Goal: Task Accomplishment & Management: Manage account settings

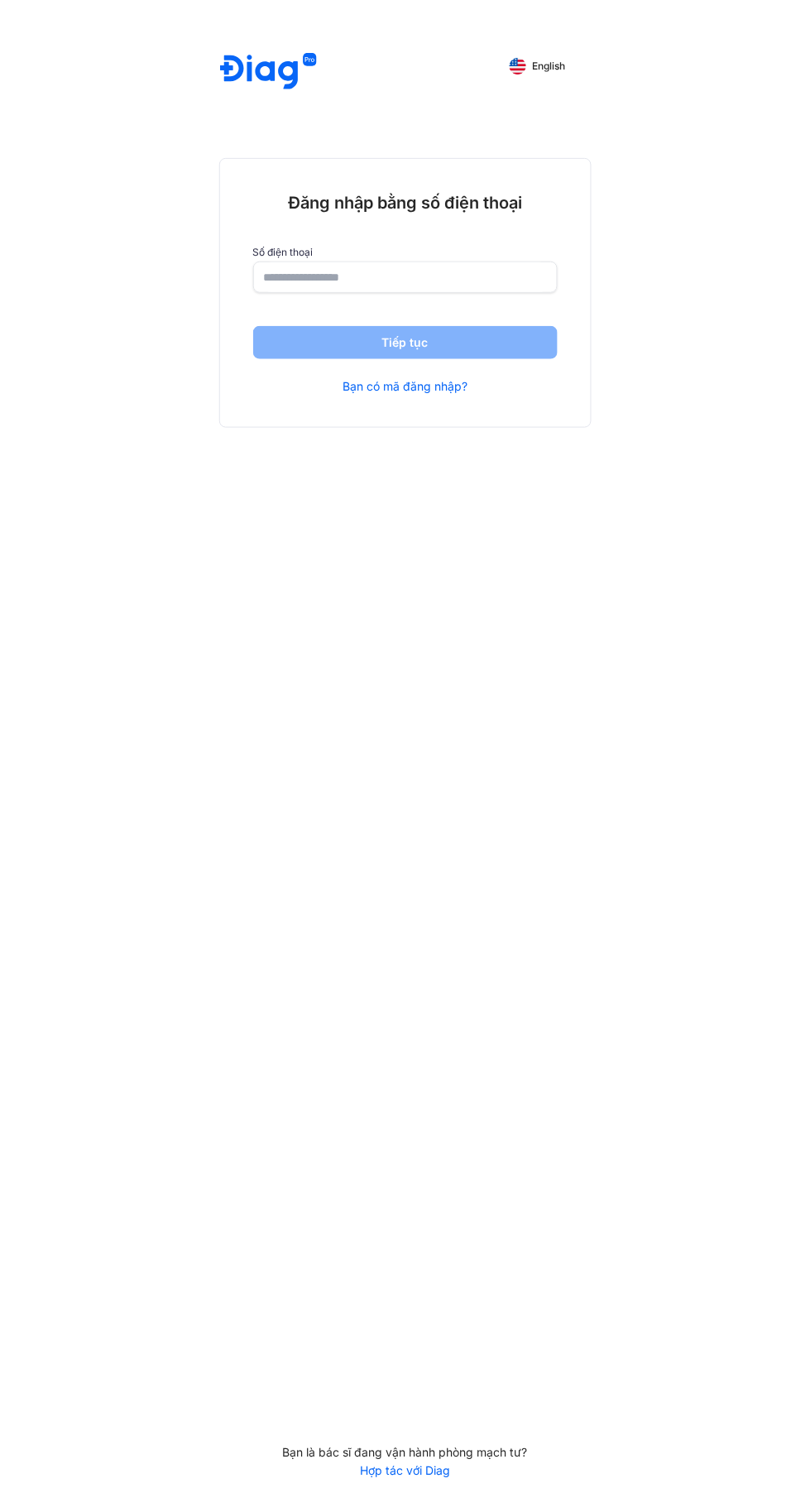
click at [445, 283] on input "number" at bounding box center [405, 277] width 283 height 30
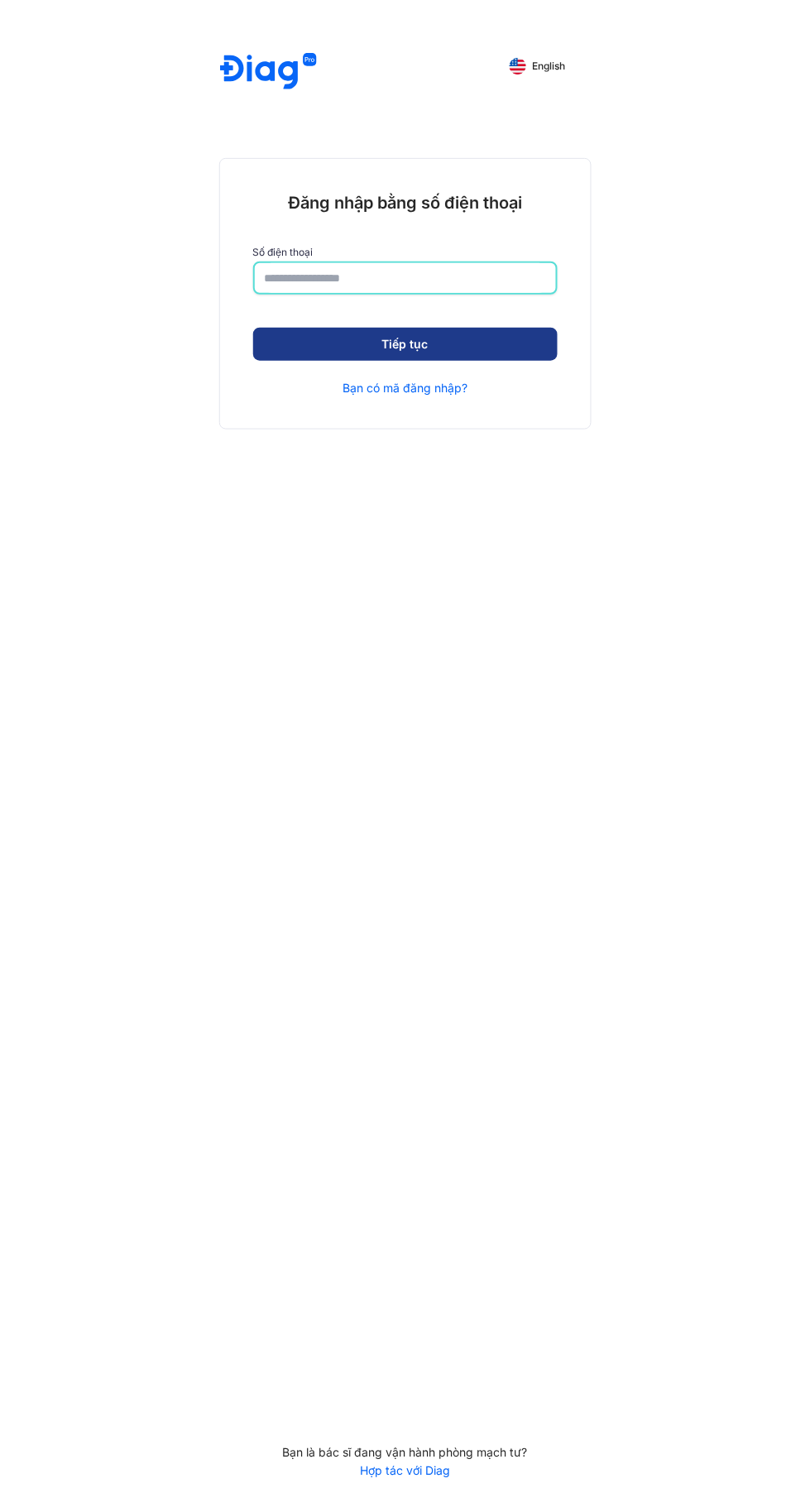
type input "**********"
click at [490, 344] on button "Tiếp tục" at bounding box center [405, 346] width 304 height 33
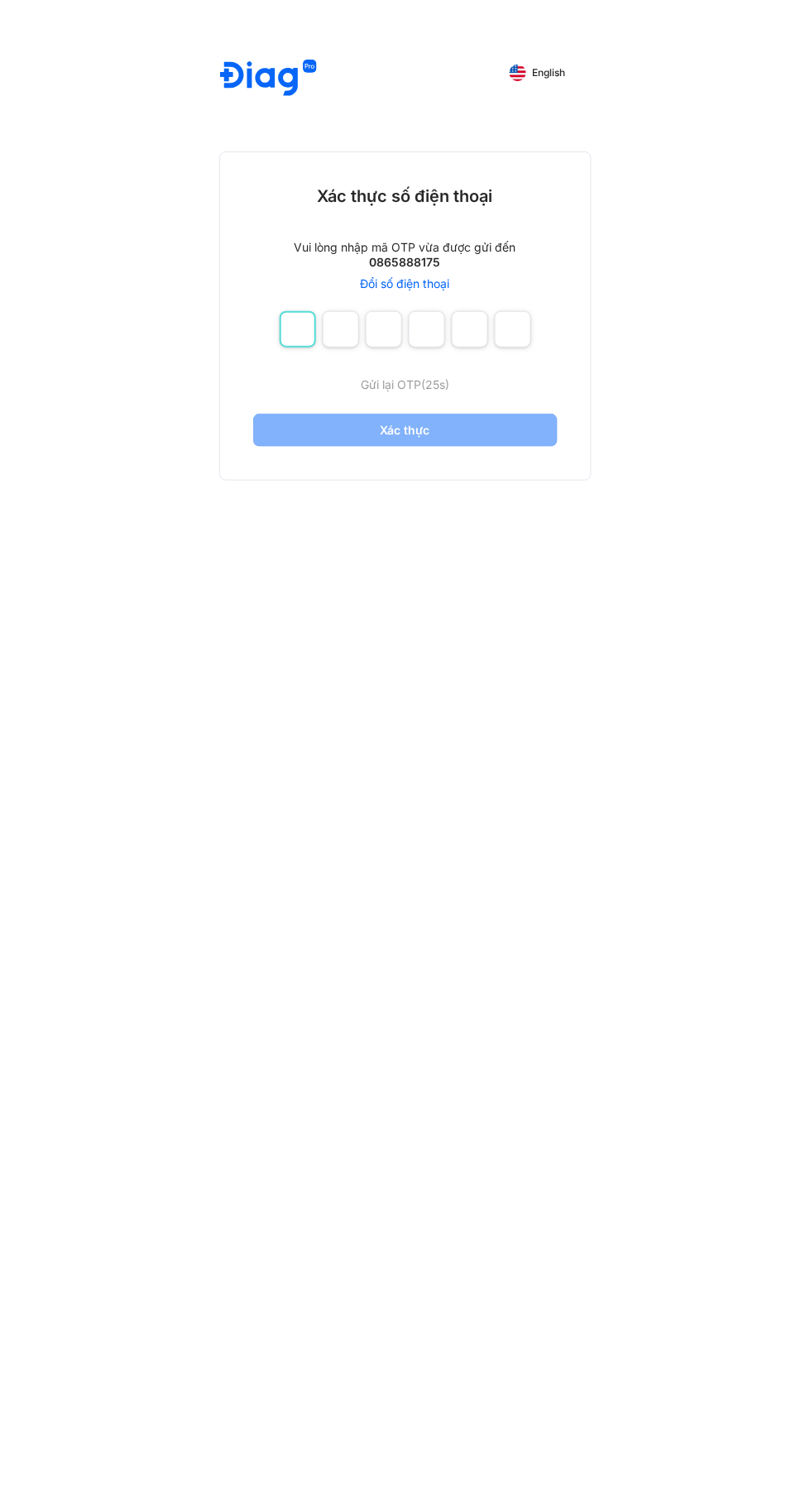
click at [292, 336] on input "number" at bounding box center [297, 328] width 36 height 36
type input "*"
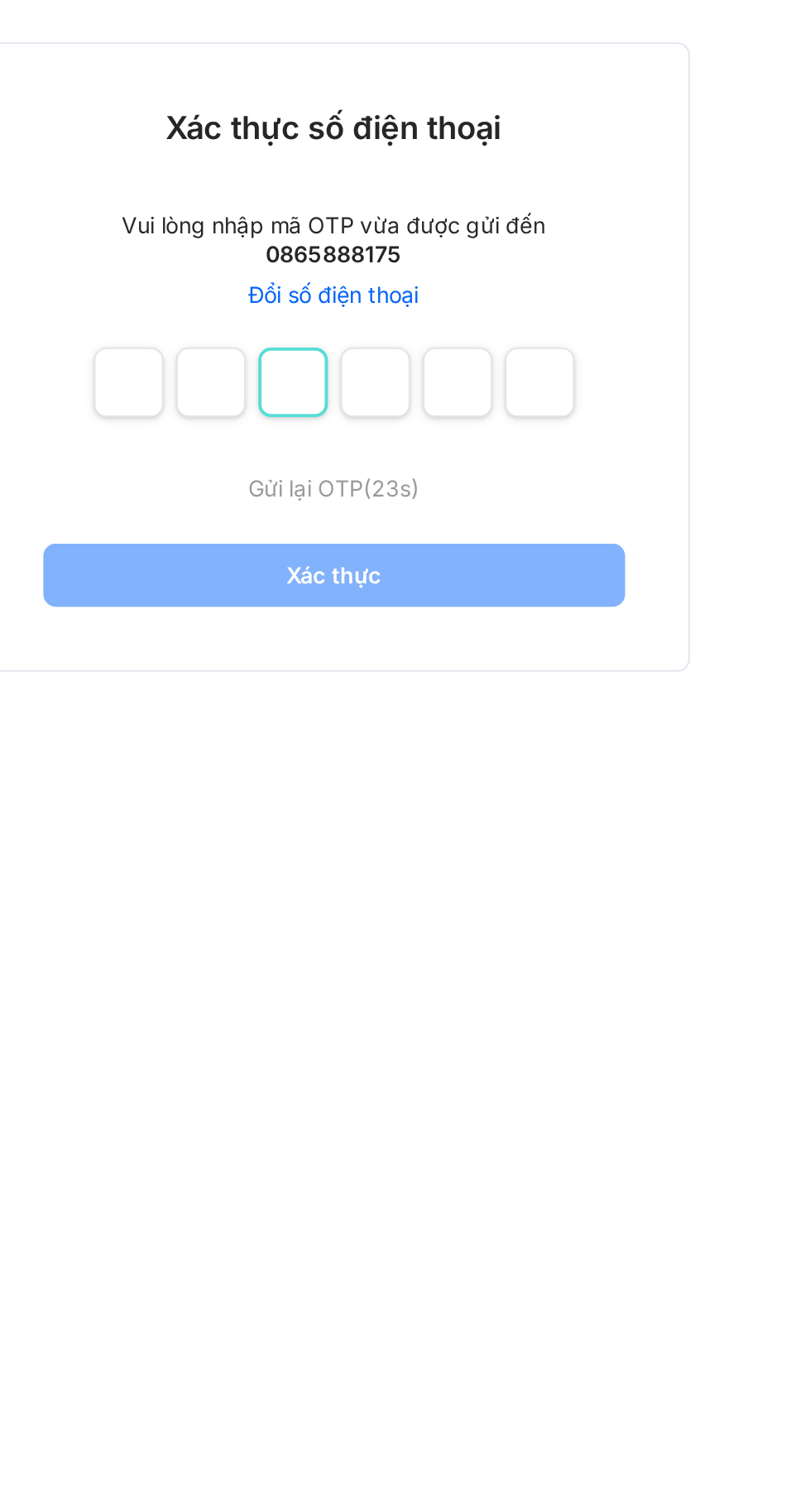
type input "*"
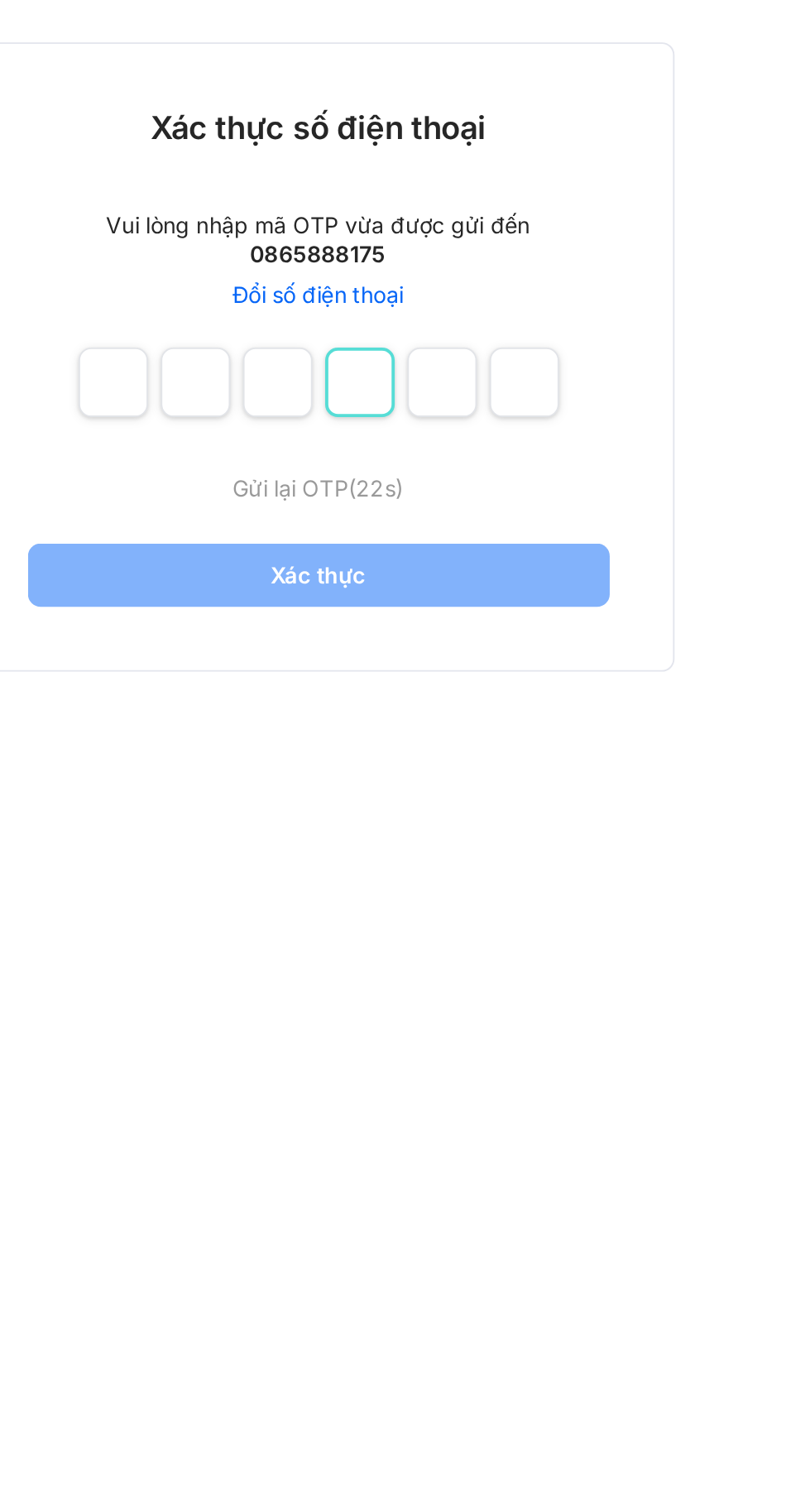
type input "*"
